Goal: Task Accomplishment & Management: Manage account settings

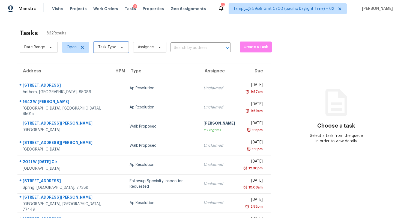
click at [125, 47] on span "Task Type" at bounding box center [111, 47] width 35 height 11
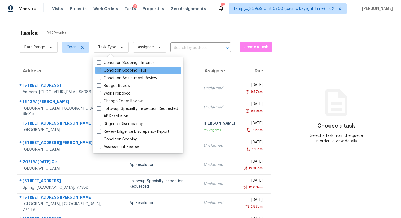
click at [129, 68] on label "Condition Scoping - Full" at bounding box center [122, 70] width 50 height 5
click at [100, 68] on input "Condition Scoping - Full" at bounding box center [99, 70] width 4 height 4
checkbox input "true"
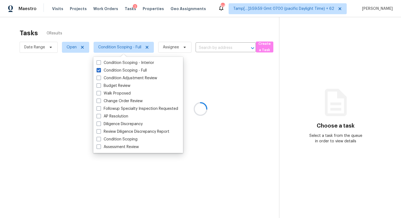
click at [146, 31] on div at bounding box center [200, 109] width 401 height 218
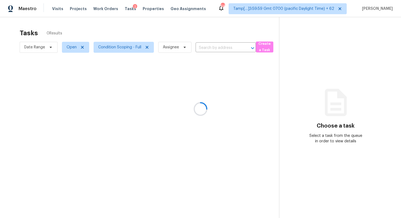
click at [126, 33] on div at bounding box center [200, 109] width 401 height 218
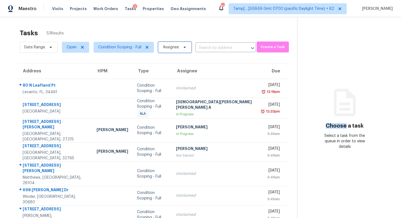
click at [162, 50] on span "Assignee" at bounding box center [174, 47] width 33 height 11
click at [154, 32] on div "Tasks 53 Results" at bounding box center [159, 33] width 278 height 14
click at [73, 46] on span "Open" at bounding box center [72, 47] width 10 height 5
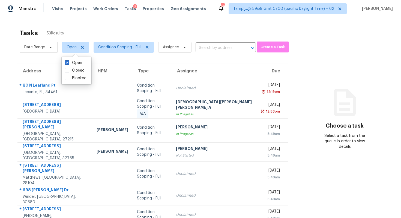
click at [79, 82] on div "Open Closed Blocked" at bounding box center [77, 70] width 30 height 27
click at [79, 81] on label "Blocked" at bounding box center [76, 77] width 22 height 5
click at [69, 79] on input "Blocked" at bounding box center [67, 77] width 4 height 4
checkbox input "true"
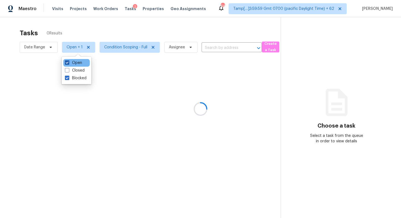
click at [77, 63] on label "Open" at bounding box center [73, 62] width 17 height 5
click at [69, 63] on input "Open" at bounding box center [67, 62] width 4 height 4
checkbox input "false"
click at [110, 34] on div at bounding box center [200, 109] width 401 height 218
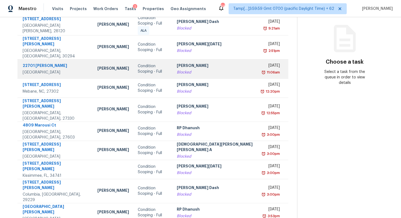
scroll to position [68, 0]
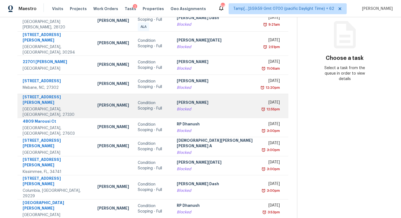
click at [181, 106] on div "Blocked" at bounding box center [215, 108] width 77 height 5
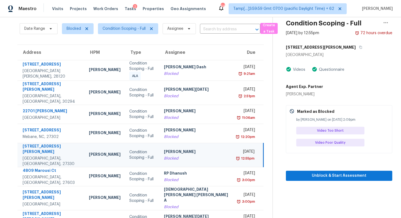
scroll to position [12, 0]
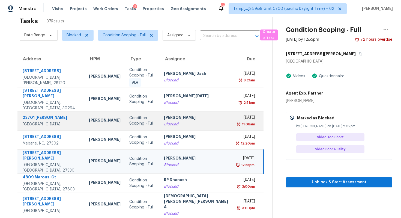
click at [207, 115] on div "[PERSON_NAME]" at bounding box center [197, 118] width 66 height 7
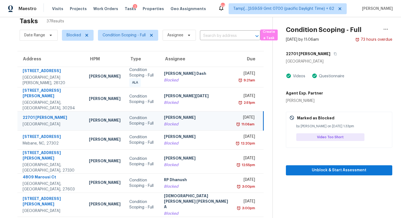
click at [325, 48] on div "Condition Scoping - Full [DATE] by 11:06am 73 hours overdue 22701 Hannah [GEOGR…" at bounding box center [333, 90] width 120 height 170
click at [334, 53] on icon "button" at bounding box center [335, 53] width 3 height 3
click at [169, 34] on span "Assignee" at bounding box center [175, 34] width 16 height 5
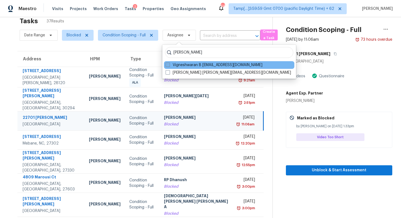
type input "[PERSON_NAME]"
click at [206, 67] on label "Vigneshwaran B [EMAIL_ADDRESS][DOMAIN_NAME]" at bounding box center [214, 64] width 97 height 5
click at [169, 66] on input "Vigneshwaran B [EMAIL_ADDRESS][DOMAIN_NAME]" at bounding box center [168, 64] width 4 height 4
checkbox input "true"
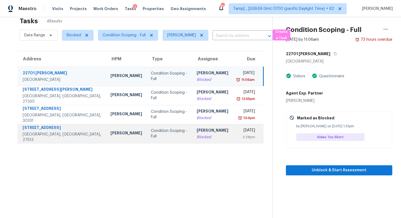
click at [197, 128] on div "[PERSON_NAME]" at bounding box center [213, 130] width 32 height 7
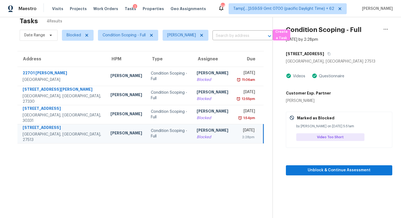
scroll to position [17, 0]
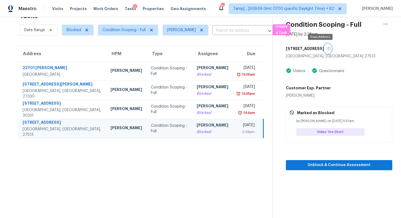
click at [324, 52] on button "button" at bounding box center [327, 49] width 7 height 10
click at [328, 49] on icon "button" at bounding box center [329, 48] width 3 height 3
click at [237, 127] on div "[DATE]" at bounding box center [245, 125] width 17 height 7
click at [203, 131] on div "Blocked" at bounding box center [213, 131] width 32 height 5
click at [201, 125] on div "[PERSON_NAME]" at bounding box center [213, 125] width 32 height 7
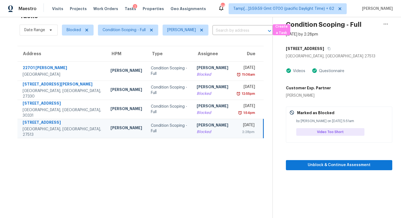
click at [319, 54] on div "[GEOGRAPHIC_DATA], [GEOGRAPHIC_DATA] 27513" at bounding box center [339, 56] width 106 height 5
click at [324, 50] on button "button" at bounding box center [327, 49] width 7 height 10
click at [233, 122] on td "[DATE] 2:28pm" at bounding box center [248, 128] width 31 height 19
click at [220, 141] on section "Tasks 4 Results Date Range Blocked Condition Scoping - Full [PERSON_NAME] B ​ C…" at bounding box center [141, 113] width 264 height 209
click at [388, 21] on icon "button" at bounding box center [386, 24] width 7 height 7
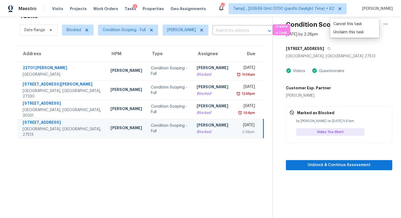
click at [364, 38] on div "Condition Scoping - Full [DATE] by 2:28pm [STREET_ADDRESS] Videos Questionnaire…" at bounding box center [333, 85] width 120 height 170
click at [235, 170] on section "Tasks 4 Results Date Range Blocked Condition Scoping - Full [PERSON_NAME] B ​ C…" at bounding box center [141, 113] width 264 height 209
click at [193, 139] on section "Tasks 4 Results Date Range Blocked Condition Scoping - Full [PERSON_NAME] B ​ C…" at bounding box center [141, 113] width 264 height 209
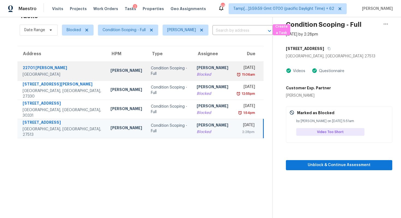
click at [161, 70] on div "Condition Scoping - Full" at bounding box center [169, 71] width 37 height 11
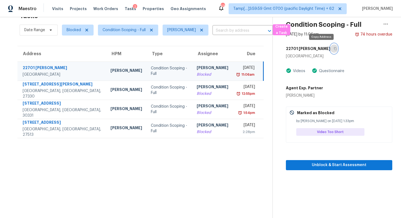
click at [331, 48] on button "button" at bounding box center [334, 49] width 7 height 10
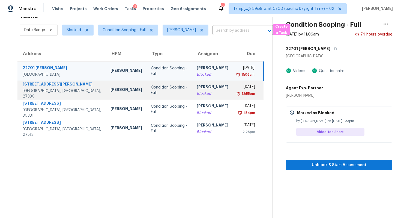
click at [153, 92] on div "Condition Scoping - Full" at bounding box center [169, 90] width 37 height 11
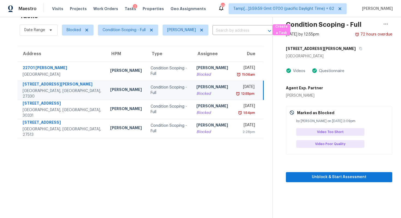
click at [310, 48] on h5 "[STREET_ADDRESS][PERSON_NAME]" at bounding box center [321, 48] width 70 height 5
click at [356, 48] on button "button" at bounding box center [359, 49] width 7 height 10
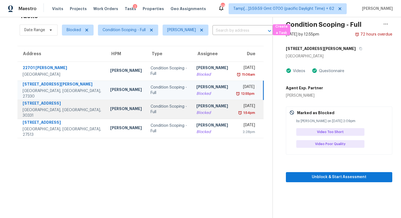
click at [197, 109] on div "[PERSON_NAME]" at bounding box center [213, 106] width 32 height 7
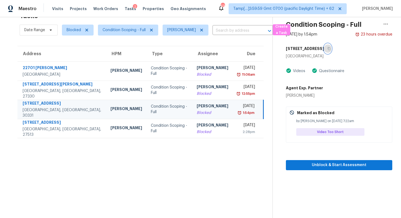
click at [332, 51] on button "button" at bounding box center [327, 49] width 7 height 10
click at [288, 10] on span "Tamp[…]3:59:59 Gmt 0700 (pacific Daylight Time) + 62" at bounding box center [283, 8] width 101 height 5
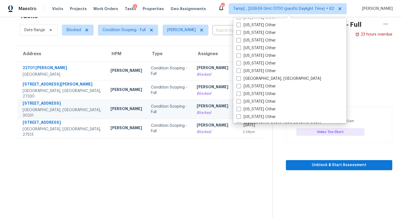
scroll to position [824, 0]
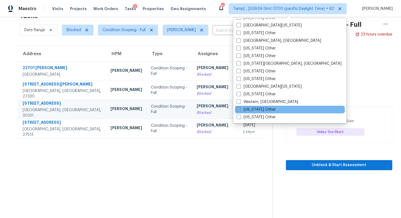
click at [244, 112] on label "[US_STATE] Other" at bounding box center [256, 109] width 39 height 5
click at [240, 110] on input "[US_STATE] Other" at bounding box center [239, 109] width 4 height 4
checkbox input "true"
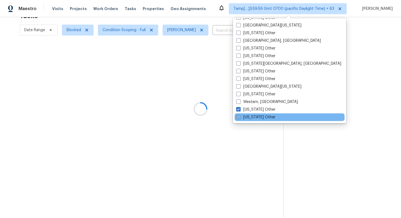
click at [245, 117] on label "[US_STATE] Other" at bounding box center [255, 116] width 39 height 5
click at [240, 117] on input "[US_STATE] Other" at bounding box center [238, 116] width 4 height 4
checkbox input "true"
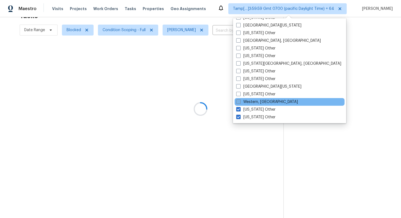
click at [245, 103] on label "Western, [GEOGRAPHIC_DATA]" at bounding box center [267, 101] width 62 height 5
click at [240, 103] on input "Western, [GEOGRAPHIC_DATA]" at bounding box center [238, 101] width 4 height 4
checkbox input "true"
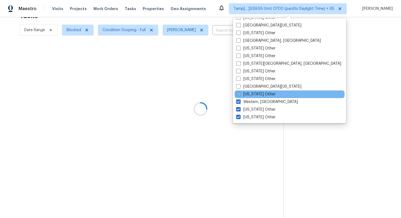
click at [245, 97] on div "[US_STATE] Other" at bounding box center [290, 94] width 110 height 8
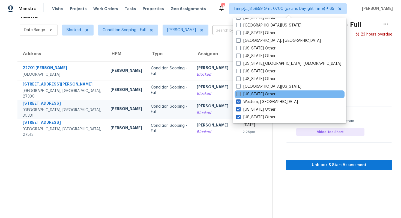
click at [245, 93] on label "[US_STATE] Other" at bounding box center [255, 93] width 39 height 5
click at [240, 93] on input "[US_STATE] Other" at bounding box center [238, 93] width 4 height 4
checkbox input "true"
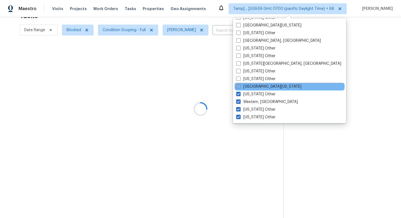
click at [244, 86] on label "[GEOGRAPHIC_DATA][US_STATE]" at bounding box center [268, 86] width 65 height 5
click at [240, 86] on input "[GEOGRAPHIC_DATA][US_STATE]" at bounding box center [238, 86] width 4 height 4
checkbox input "true"
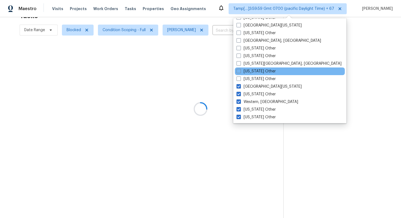
click at [245, 74] on div "[US_STATE] Other" at bounding box center [290, 71] width 110 height 8
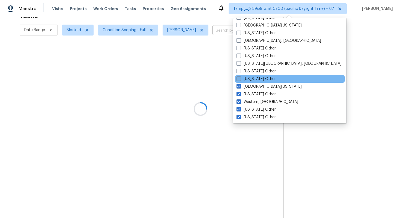
click at [245, 78] on label "[US_STATE] Other" at bounding box center [256, 78] width 39 height 5
click at [240, 78] on input "[US_STATE] Other" at bounding box center [239, 78] width 4 height 4
checkbox input "true"
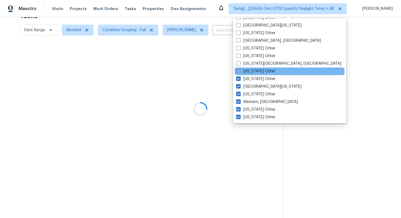
click at [244, 73] on label "[US_STATE] Other" at bounding box center [255, 71] width 39 height 5
click at [240, 72] on input "[US_STATE] Other" at bounding box center [238, 71] width 4 height 4
checkbox input "true"
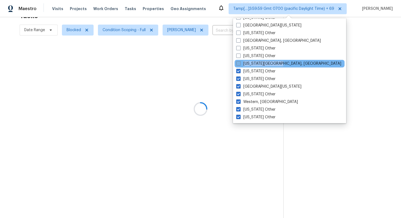
click at [244, 66] on div "[US_STATE][GEOGRAPHIC_DATA], [GEOGRAPHIC_DATA]" at bounding box center [290, 64] width 110 height 8
click at [244, 64] on label "[US_STATE][GEOGRAPHIC_DATA], [GEOGRAPHIC_DATA]" at bounding box center [288, 63] width 105 height 5
click at [240, 64] on input "[US_STATE][GEOGRAPHIC_DATA], [GEOGRAPHIC_DATA]" at bounding box center [238, 63] width 4 height 4
checkbox input "true"
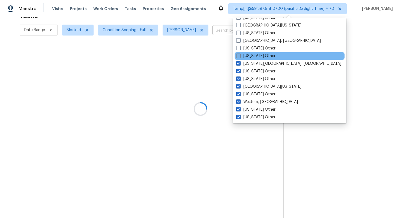
click at [244, 57] on label "[US_STATE] Other" at bounding box center [255, 55] width 39 height 5
click at [240, 57] on input "[US_STATE] Other" at bounding box center [238, 55] width 4 height 4
checkbox input "true"
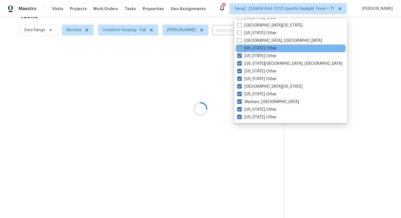
click at [244, 50] on label "[US_STATE] Other" at bounding box center [257, 48] width 39 height 5
click at [241, 49] on input "[US_STATE] Other" at bounding box center [240, 48] width 4 height 4
checkbox input "true"
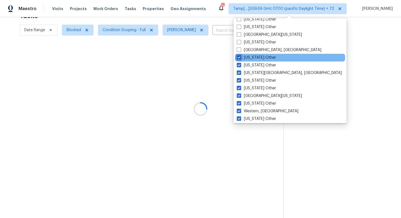
scroll to position [815, 0]
click at [244, 50] on label "[GEOGRAPHIC_DATA], [GEOGRAPHIC_DATA]" at bounding box center [279, 49] width 85 height 5
click at [241, 50] on input "[GEOGRAPHIC_DATA], [GEOGRAPHIC_DATA]" at bounding box center [239, 49] width 4 height 4
checkbox input "true"
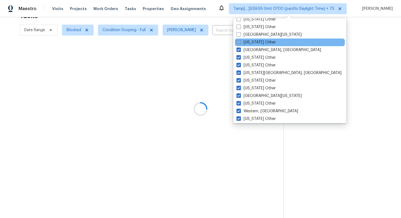
click at [244, 40] on label "[US_STATE] Other" at bounding box center [256, 42] width 39 height 5
click at [240, 40] on input "[US_STATE] Other" at bounding box center [239, 42] width 4 height 4
checkbox input "true"
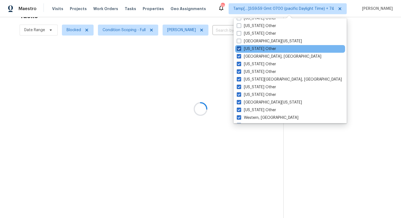
click at [244, 40] on label "[GEOGRAPHIC_DATA][US_STATE]" at bounding box center [269, 40] width 65 height 5
click at [241, 40] on input "[GEOGRAPHIC_DATA][US_STATE]" at bounding box center [239, 40] width 4 height 4
checkbox input "true"
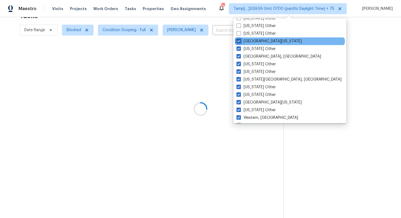
scroll to position [800, 0]
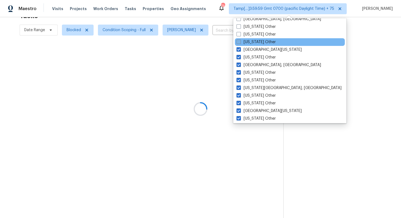
click at [245, 43] on label "[US_STATE] Other" at bounding box center [256, 41] width 39 height 5
click at [240, 43] on input "[US_STATE] Other" at bounding box center [239, 41] width 4 height 4
checkbox input "true"
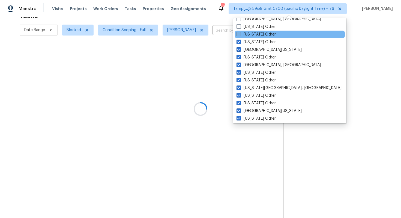
click at [247, 35] on label "[US_STATE] Other" at bounding box center [256, 34] width 39 height 5
click at [240, 35] on input "[US_STATE] Other" at bounding box center [239, 34] width 4 height 4
checkbox input "true"
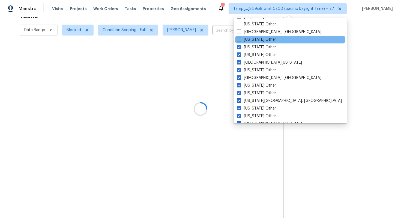
click at [248, 38] on label "[US_STATE] Other" at bounding box center [256, 39] width 39 height 5
click at [241, 38] on input "[US_STATE] Other" at bounding box center [239, 39] width 4 height 4
checkbox input "true"
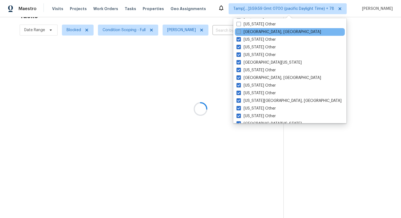
click at [249, 32] on label "[GEOGRAPHIC_DATA], [GEOGRAPHIC_DATA]" at bounding box center [279, 31] width 85 height 5
click at [240, 32] on input "[GEOGRAPHIC_DATA], [GEOGRAPHIC_DATA]" at bounding box center [239, 31] width 4 height 4
checkbox input "true"
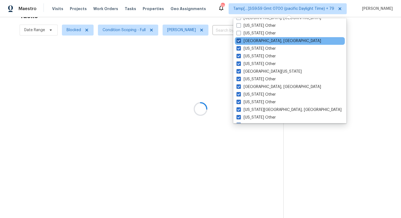
click at [249, 32] on label "[US_STATE] Other" at bounding box center [256, 33] width 39 height 5
click at [240, 32] on input "[US_STATE] Other" at bounding box center [239, 33] width 4 height 4
checkbox input "true"
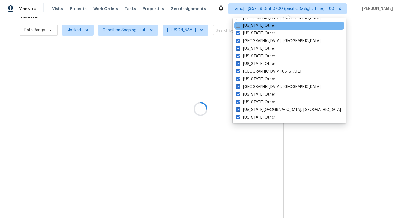
click at [249, 27] on label "[US_STATE] Other" at bounding box center [255, 25] width 39 height 5
click at [240, 26] on input "[US_STATE] Other" at bounding box center [238, 25] width 4 height 4
checkbox input "true"
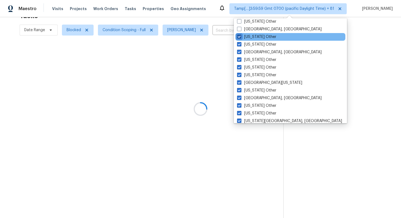
scroll to position [765, 0]
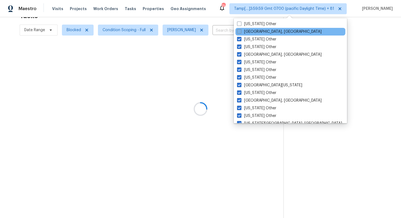
click at [249, 29] on label "[GEOGRAPHIC_DATA], [GEOGRAPHIC_DATA]" at bounding box center [279, 31] width 85 height 5
click at [241, 29] on input "[GEOGRAPHIC_DATA], [GEOGRAPHIC_DATA]" at bounding box center [239, 31] width 4 height 4
checkbox input "true"
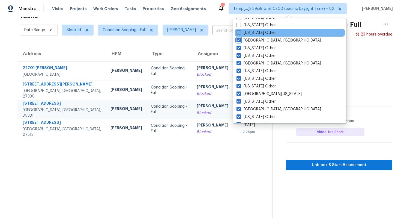
scroll to position [755, 0]
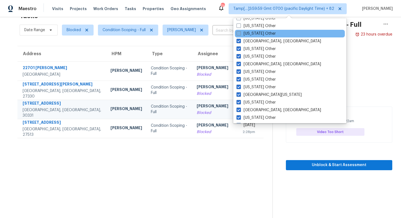
click at [251, 35] on label "[US_STATE] Other" at bounding box center [256, 33] width 39 height 5
click at [240, 34] on input "[US_STATE] Other" at bounding box center [239, 33] width 4 height 4
checkbox input "true"
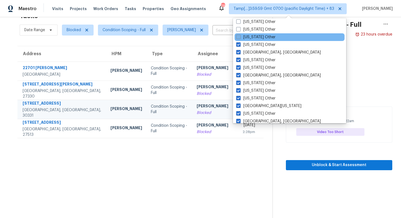
click at [251, 35] on label "[US_STATE] Other" at bounding box center [255, 36] width 39 height 5
click at [240, 35] on input "[US_STATE] Other" at bounding box center [238, 36] width 4 height 4
checkbox input "true"
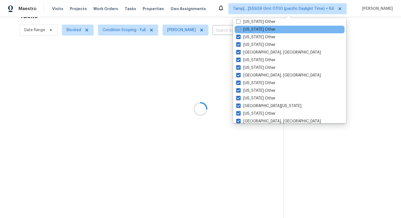
click at [251, 29] on label "[US_STATE] Other" at bounding box center [255, 29] width 39 height 5
click at [240, 29] on input "[US_STATE] Other" at bounding box center [238, 29] width 4 height 4
checkbox input "true"
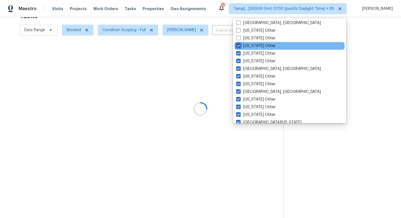
scroll to position [728, 0]
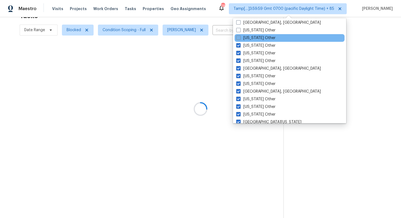
click at [250, 36] on label "[US_STATE] Other" at bounding box center [255, 37] width 39 height 5
click at [240, 36] on input "[US_STATE] Other" at bounding box center [238, 37] width 4 height 4
checkbox input "true"
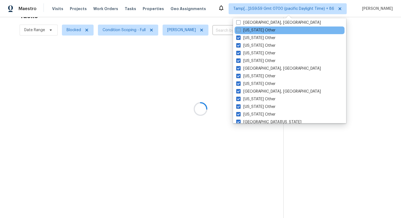
click at [251, 29] on label "[US_STATE] Other" at bounding box center [255, 30] width 39 height 5
click at [240, 29] on input "[US_STATE] Other" at bounding box center [238, 30] width 4 height 4
checkbox input "true"
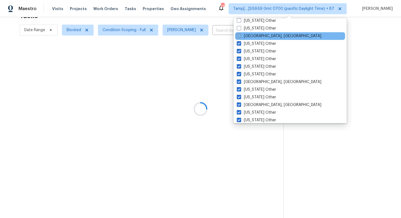
click at [251, 34] on label "[GEOGRAPHIC_DATA], [GEOGRAPHIC_DATA]" at bounding box center [279, 35] width 85 height 5
click at [241, 34] on input "[GEOGRAPHIC_DATA], [GEOGRAPHIC_DATA]" at bounding box center [239, 35] width 4 height 4
checkbox input "true"
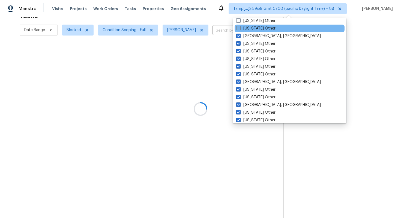
click at [251, 26] on label "[US_STATE] Other" at bounding box center [255, 28] width 39 height 5
click at [240, 26] on input "[US_STATE] Other" at bounding box center [238, 28] width 4 height 4
checkbox input "true"
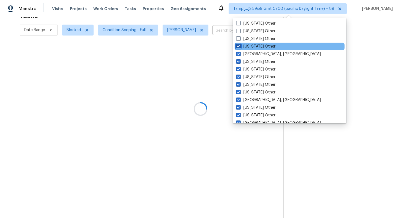
scroll to position [697, 0]
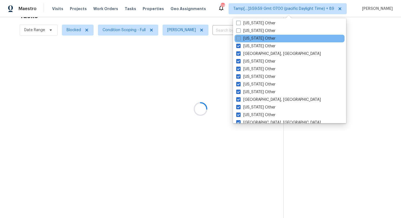
click at [251, 36] on label "[US_STATE] Other" at bounding box center [255, 38] width 39 height 5
click at [240, 36] on input "[US_STATE] Other" at bounding box center [238, 38] width 4 height 4
checkbox input "true"
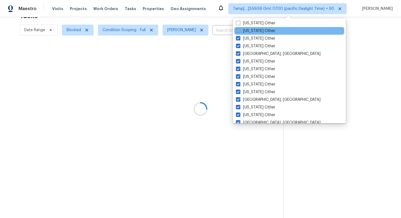
click at [252, 31] on label "[US_STATE] Other" at bounding box center [255, 30] width 39 height 5
click at [240, 31] on input "[US_STATE] Other" at bounding box center [238, 30] width 4 height 4
checkbox input "true"
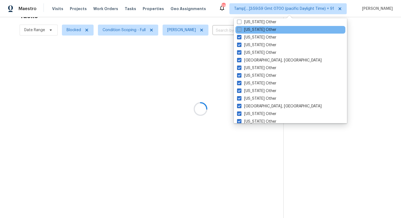
click at [253, 28] on label "[US_STATE] Other" at bounding box center [256, 29] width 39 height 5
click at [241, 28] on input "[US_STATE] Other" at bounding box center [239, 29] width 4 height 4
checkbox input "true"
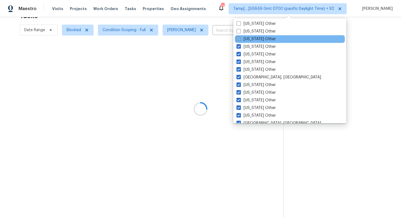
click at [252, 39] on label "[US_STATE] Other" at bounding box center [256, 38] width 39 height 5
click at [240, 39] on input "[US_STATE] Other" at bounding box center [239, 38] width 4 height 4
checkbox input "true"
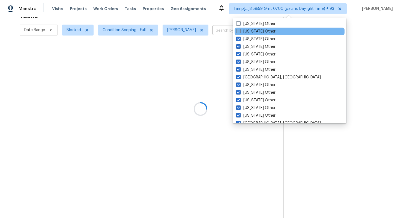
click at [252, 30] on label "[US_STATE] Other" at bounding box center [255, 31] width 39 height 5
click at [240, 30] on input "[US_STATE] Other" at bounding box center [238, 31] width 4 height 4
checkbox input "true"
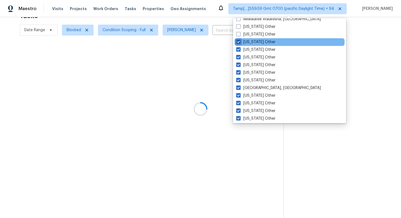
scroll to position [659, 0]
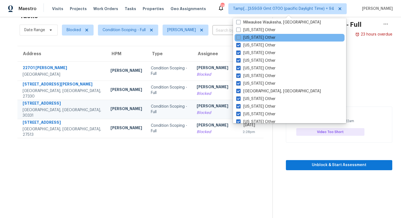
click at [252, 38] on label "[US_STATE] Other" at bounding box center [255, 37] width 39 height 5
click at [240, 38] on input "[US_STATE] Other" at bounding box center [238, 37] width 4 height 4
checkbox input "true"
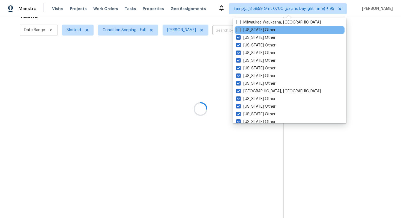
click at [253, 29] on label "[US_STATE] Other" at bounding box center [255, 29] width 39 height 5
click at [240, 29] on input "[US_STATE] Other" at bounding box center [238, 29] width 4 height 4
checkbox input "true"
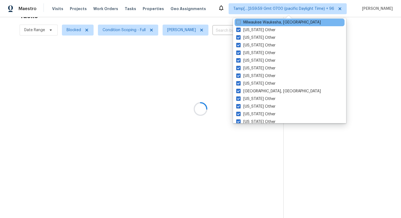
click at [252, 23] on label "Milwaukee Waukesha, [GEOGRAPHIC_DATA]" at bounding box center [278, 22] width 85 height 5
click at [240, 23] on input "Milwaukee Waukesha, [GEOGRAPHIC_DATA]" at bounding box center [238, 22] width 4 height 4
checkbox input "true"
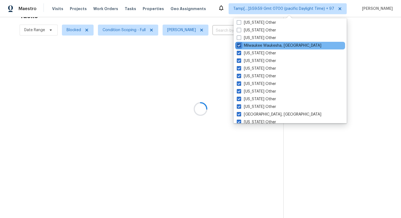
scroll to position [635, 0]
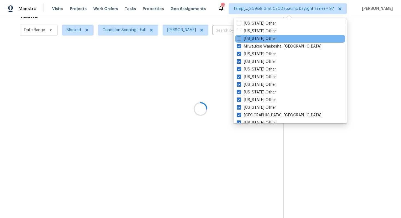
click at [252, 37] on label "[US_STATE] Other" at bounding box center [256, 38] width 39 height 5
click at [241, 37] on input "[US_STATE] Other" at bounding box center [239, 38] width 4 height 4
checkbox input "true"
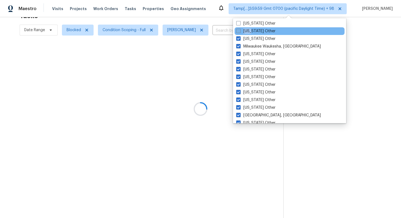
click at [253, 28] on label "[US_STATE] Other" at bounding box center [255, 30] width 39 height 5
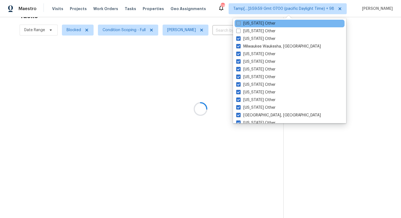
click at [252, 24] on label "[US_STATE] Other" at bounding box center [255, 23] width 39 height 5
click at [240, 24] on input "[US_STATE] Other" at bounding box center [238, 23] width 4 height 4
checkbox input "true"
click at [253, 29] on label "[US_STATE] Other" at bounding box center [255, 30] width 39 height 5
click at [240, 29] on input "[US_STATE] Other" at bounding box center [238, 30] width 4 height 4
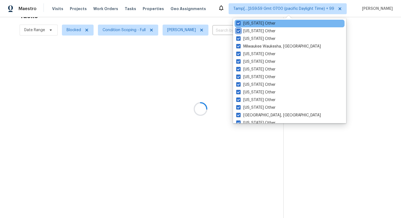
checkbox input "true"
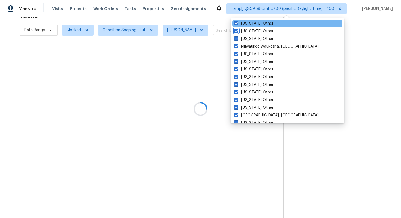
scroll to position [614, 0]
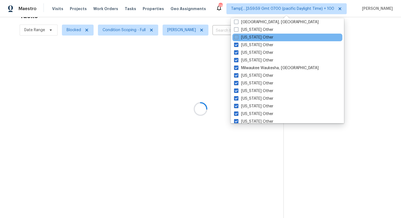
click at [252, 36] on label "[US_STATE] Other" at bounding box center [253, 37] width 39 height 5
click at [238, 36] on input "[US_STATE] Other" at bounding box center [236, 37] width 4 height 4
checkbox input "true"
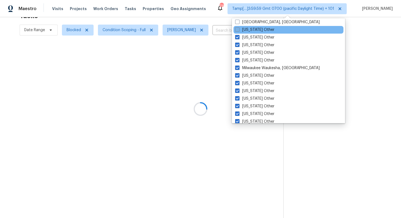
click at [252, 29] on label "[US_STATE] Other" at bounding box center [254, 29] width 39 height 5
click at [239, 29] on input "[US_STATE] Other" at bounding box center [237, 29] width 4 height 4
checkbox input "true"
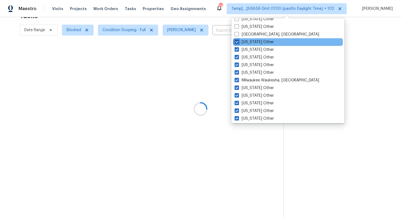
scroll to position [598, 0]
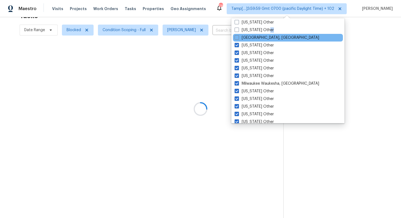
click at [252, 34] on div "[US_STATE], [GEOGRAPHIC_DATA] [GEOGRAPHIC_DATA] [GEOGRAPHIC_DATA] [GEOGRAPHIC_D…" at bounding box center [288, 70] width 113 height 105
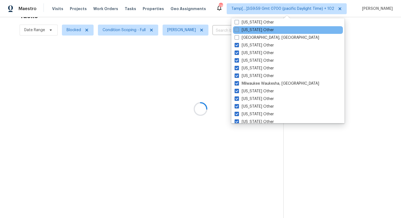
click at [252, 27] on label "[US_STATE] Other" at bounding box center [254, 29] width 39 height 5
click at [238, 27] on input "[US_STATE] Other" at bounding box center [237, 29] width 4 height 4
checkbox input "true"
click at [252, 34] on div "[GEOGRAPHIC_DATA], [GEOGRAPHIC_DATA]" at bounding box center [288, 38] width 110 height 8
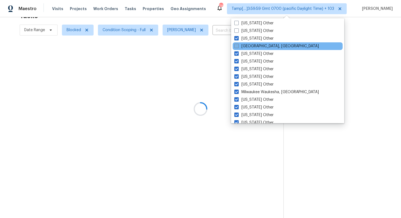
click at [250, 46] on label "[GEOGRAPHIC_DATA], [GEOGRAPHIC_DATA]" at bounding box center [277, 45] width 85 height 5
click at [238, 46] on input "[GEOGRAPHIC_DATA], [GEOGRAPHIC_DATA]" at bounding box center [237, 45] width 4 height 4
checkbox input "true"
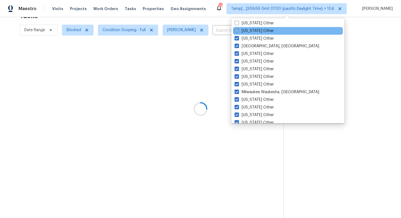
click at [250, 29] on label "[US_STATE] Other" at bounding box center [254, 30] width 39 height 5
click at [238, 29] on input "[US_STATE] Other" at bounding box center [237, 30] width 4 height 4
checkbox input "true"
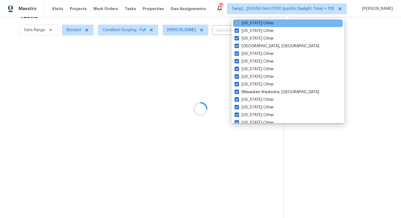
click at [249, 23] on label "[US_STATE] Other" at bounding box center [254, 22] width 39 height 5
click at [238, 23] on input "[US_STATE] Other" at bounding box center [237, 22] width 4 height 4
checkbox input "true"
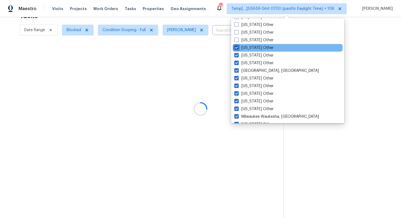
scroll to position [565, 0]
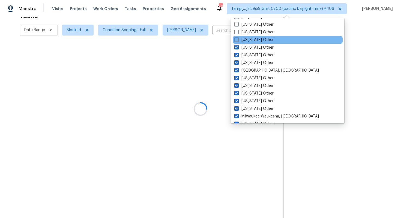
click at [248, 40] on label "[US_STATE] Other" at bounding box center [254, 39] width 39 height 5
click at [238, 40] on input "[US_STATE] Other" at bounding box center [237, 39] width 4 height 4
checkbox input "true"
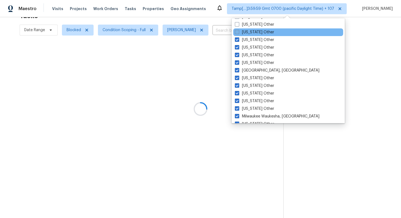
click at [248, 30] on label "[US_STATE] Other" at bounding box center [254, 31] width 39 height 5
click at [239, 30] on input "[US_STATE] Other" at bounding box center [237, 31] width 4 height 4
checkbox input "true"
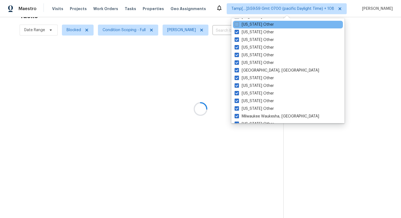
click at [248, 24] on label "[US_STATE] Other" at bounding box center [254, 24] width 39 height 5
click at [238, 24] on input "[US_STATE] Other" at bounding box center [237, 24] width 4 height 4
checkbox input "true"
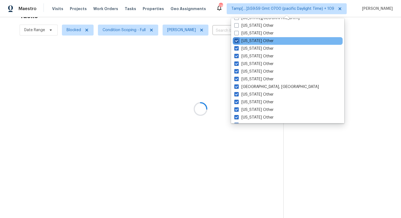
scroll to position [549, 0]
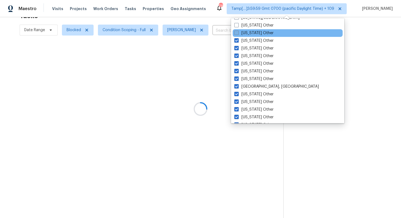
click at [248, 32] on label "[US_STATE] Other" at bounding box center [254, 32] width 39 height 5
click at [238, 32] on input "[US_STATE] Other" at bounding box center [237, 32] width 4 height 4
checkbox input "true"
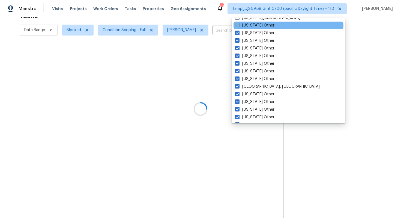
click at [248, 24] on label "[US_STATE] Other" at bounding box center [254, 25] width 39 height 5
click at [239, 24] on input "[US_STATE] Other" at bounding box center [237, 25] width 4 height 4
checkbox input "true"
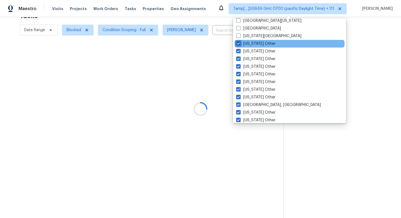
scroll to position [531, 0]
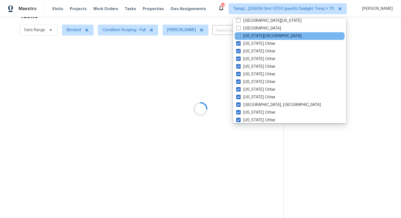
click at [248, 33] on div "[US_STATE][GEOGRAPHIC_DATA]" at bounding box center [290, 36] width 110 height 8
click at [248, 35] on label "[US_STATE][GEOGRAPHIC_DATA]" at bounding box center [268, 35] width 65 height 5
click at [240, 35] on input "[US_STATE][GEOGRAPHIC_DATA]" at bounding box center [238, 35] width 4 height 4
checkbox input "true"
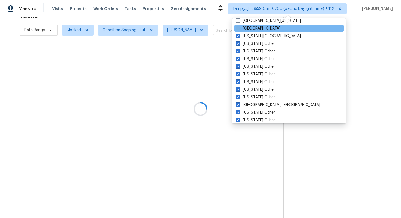
click at [248, 30] on label "[GEOGRAPHIC_DATA]" at bounding box center [258, 28] width 45 height 5
click at [239, 29] on input "[GEOGRAPHIC_DATA]" at bounding box center [238, 28] width 4 height 4
checkbox input "true"
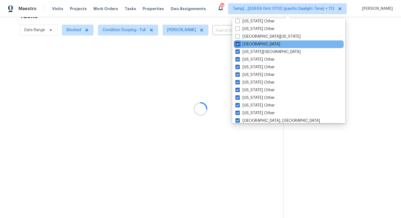
scroll to position [515, 0]
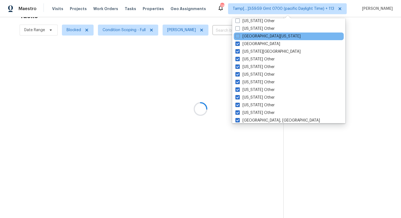
click at [248, 33] on div "[GEOGRAPHIC_DATA][US_STATE]" at bounding box center [289, 36] width 110 height 8
click at [239, 35] on span at bounding box center [238, 36] width 4 height 4
click at [239, 35] on input "[GEOGRAPHIC_DATA][US_STATE]" at bounding box center [238, 36] width 4 height 4
checkbox input "true"
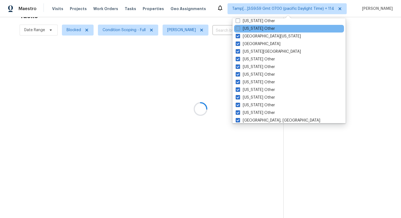
click at [239, 30] on span at bounding box center [238, 28] width 4 height 4
click at [239, 29] on input "[US_STATE] Other" at bounding box center [238, 28] width 4 height 4
checkbox input "true"
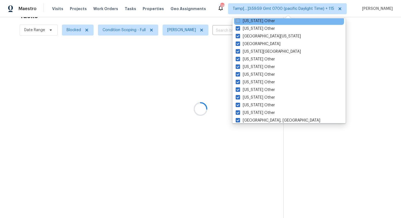
click at [239, 20] on span at bounding box center [238, 21] width 4 height 4
click at [239, 20] on input "[US_STATE] Other" at bounding box center [238, 20] width 4 height 4
checkbox input "true"
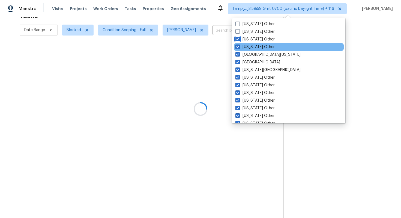
scroll to position [494, 0]
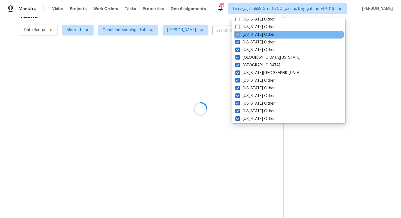
click at [239, 34] on span at bounding box center [238, 34] width 4 height 4
click at [239, 34] on input "[US_STATE] Other" at bounding box center [238, 34] width 4 height 4
checkbox input "true"
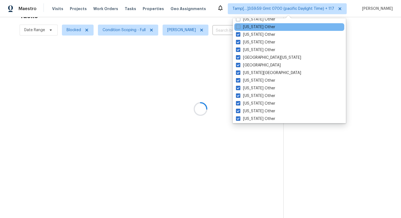
click at [239, 28] on span at bounding box center [238, 27] width 4 height 4
click at [239, 28] on input "[US_STATE] Other" at bounding box center [238, 26] width 4 height 4
checkbox input "true"
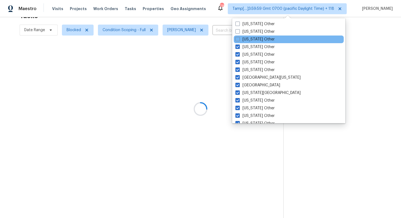
click at [238, 35] on div "[US_STATE] Other" at bounding box center [289, 39] width 110 height 8
click at [238, 38] on span at bounding box center [238, 39] width 4 height 4
click at [238, 38] on input "[US_STATE] Other" at bounding box center [238, 39] width 4 height 4
checkbox input "true"
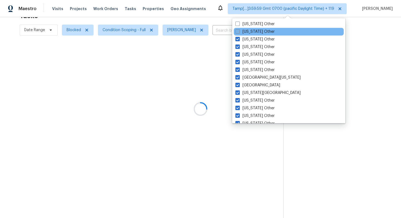
click at [238, 31] on span at bounding box center [238, 31] width 4 height 4
click at [238, 31] on input "[US_STATE] Other" at bounding box center [238, 31] width 4 height 4
checkbox input "true"
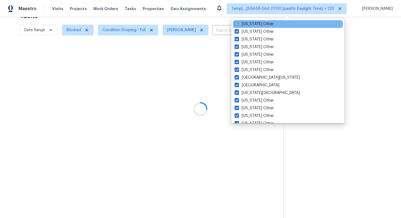
click at [238, 25] on span at bounding box center [237, 24] width 4 height 4
click at [238, 25] on input "[US_STATE] Other" at bounding box center [237, 23] width 4 height 4
checkbox input "true"
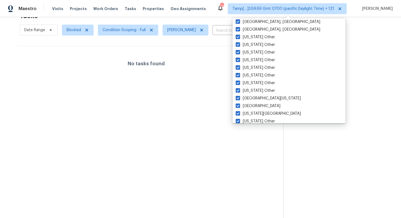
click at [308, 37] on section at bounding box center [338, 109] width 109 height 218
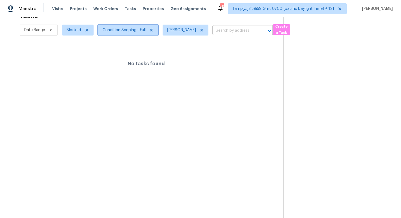
click at [129, 25] on span "Condition Scoping - Full" at bounding box center [128, 30] width 60 height 11
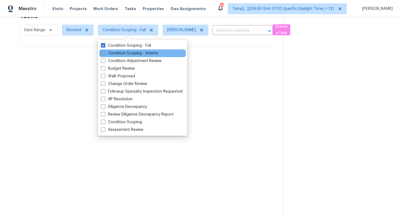
click at [129, 53] on label "Condition Scoping - Interior" at bounding box center [130, 53] width 58 height 5
click at [105, 53] on input "Condition Scoping - Interior" at bounding box center [103, 53] width 4 height 4
checkbox input "true"
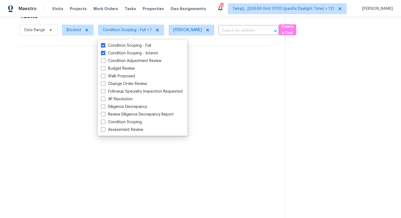
click at [74, 63] on div "No tasks found" at bounding box center [146, 63] width 259 height 35
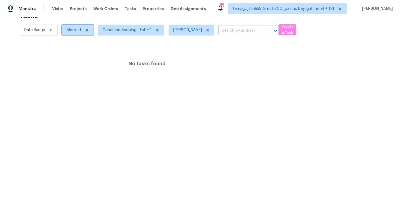
click at [71, 32] on span "Blocked" at bounding box center [74, 29] width 14 height 5
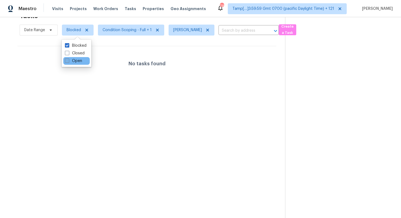
click at [76, 58] on label "Open" at bounding box center [73, 60] width 17 height 5
click at [69, 58] on input "Open" at bounding box center [67, 60] width 4 height 4
checkbox input "true"
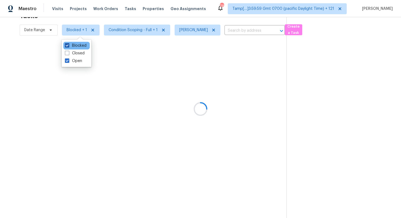
click at [77, 46] on label "Blocked" at bounding box center [76, 45] width 22 height 5
click at [69, 46] on input "Blocked" at bounding box center [67, 45] width 4 height 4
checkbox input "false"
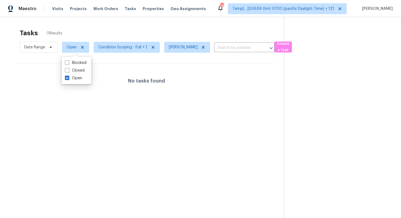
click at [139, 23] on div "Tasks 0 Results Date Range Open Condition Scoping - Full + 1 [PERSON_NAME] B ​ …" at bounding box center [200, 126] width 401 height 218
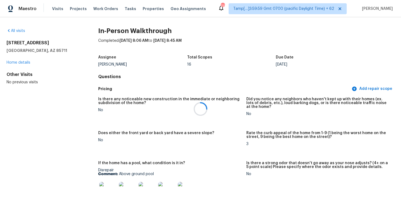
click at [289, 13] on div at bounding box center [200, 109] width 401 height 218
click at [288, 7] on div at bounding box center [200, 109] width 401 height 218
click at [288, 7] on span "Tamp[…]3:59:59 Gmt 0700 (pacific Daylight Time) + 62" at bounding box center [283, 8] width 101 height 5
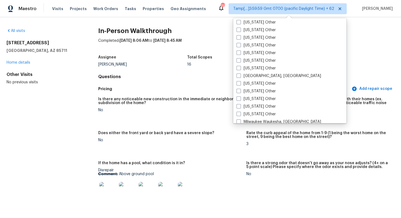
scroll to position [824, 0]
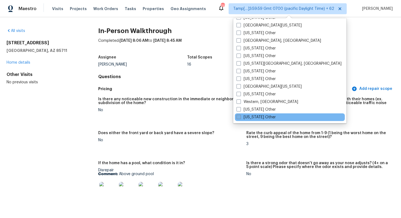
click at [248, 118] on label "[US_STATE] Other" at bounding box center [256, 116] width 39 height 5
click at [240, 118] on input "[US_STATE] Other" at bounding box center [239, 116] width 4 height 4
checkbox input "true"
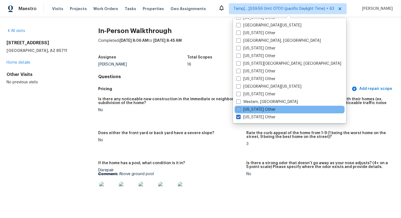
click at [248, 106] on div "[US_STATE] Other" at bounding box center [290, 110] width 110 height 8
click at [247, 106] on div "[US_STATE] Other" at bounding box center [290, 110] width 110 height 8
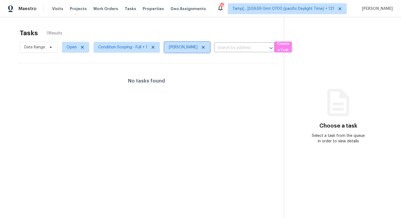
click at [200, 47] on span at bounding box center [203, 47] width 6 height 4
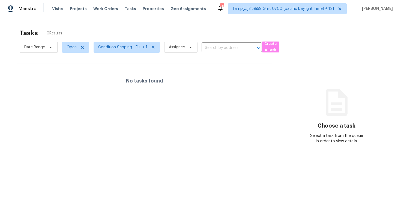
click at [202, 32] on div "Tasks 0 Results" at bounding box center [150, 33] width 261 height 14
